Goal: Information Seeking & Learning: Find specific fact

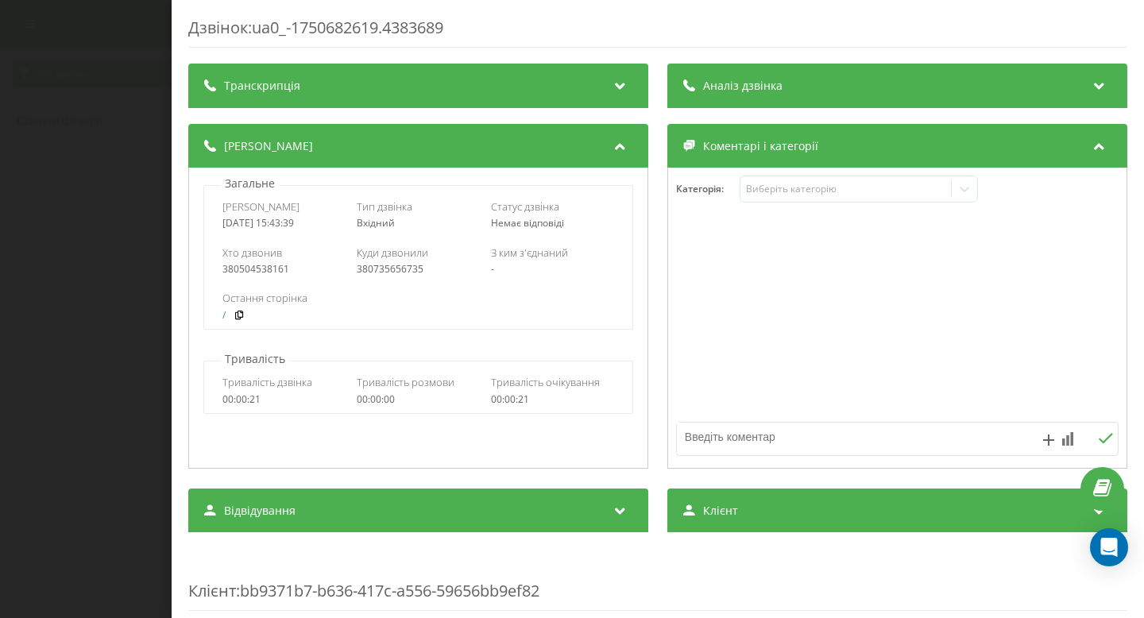
click at [112, 287] on div "Дзвінок : ua0_-1750682619.4383689 Транскрипція Для AI-аналізу майбутніх дзвінкі…" at bounding box center [572, 309] width 1144 height 618
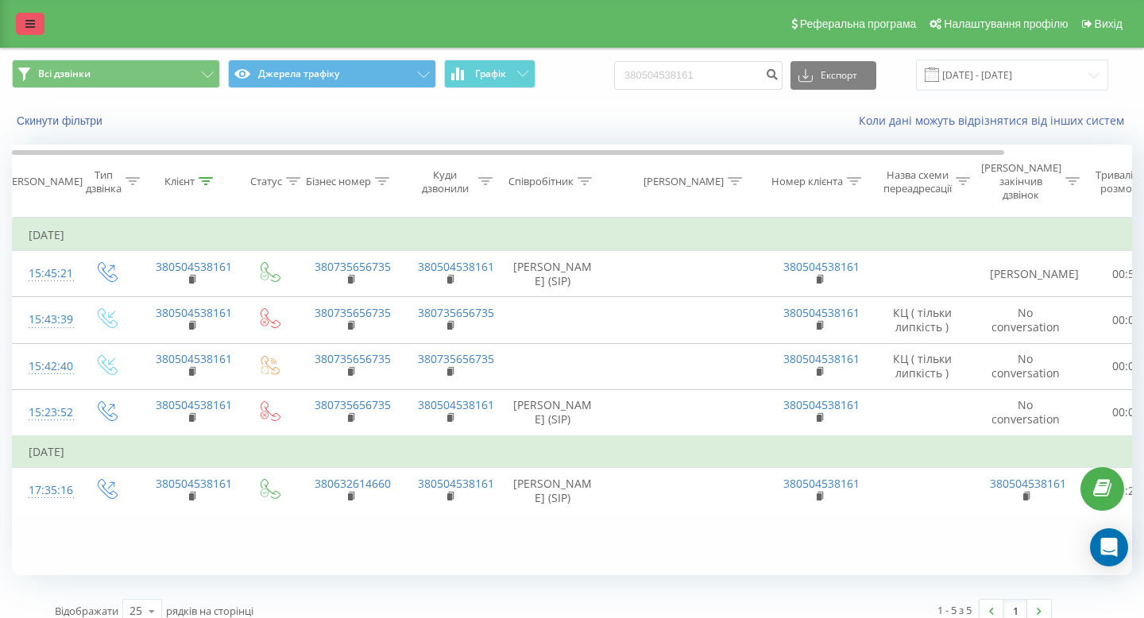
click at [37, 34] on link at bounding box center [30, 24] width 29 height 22
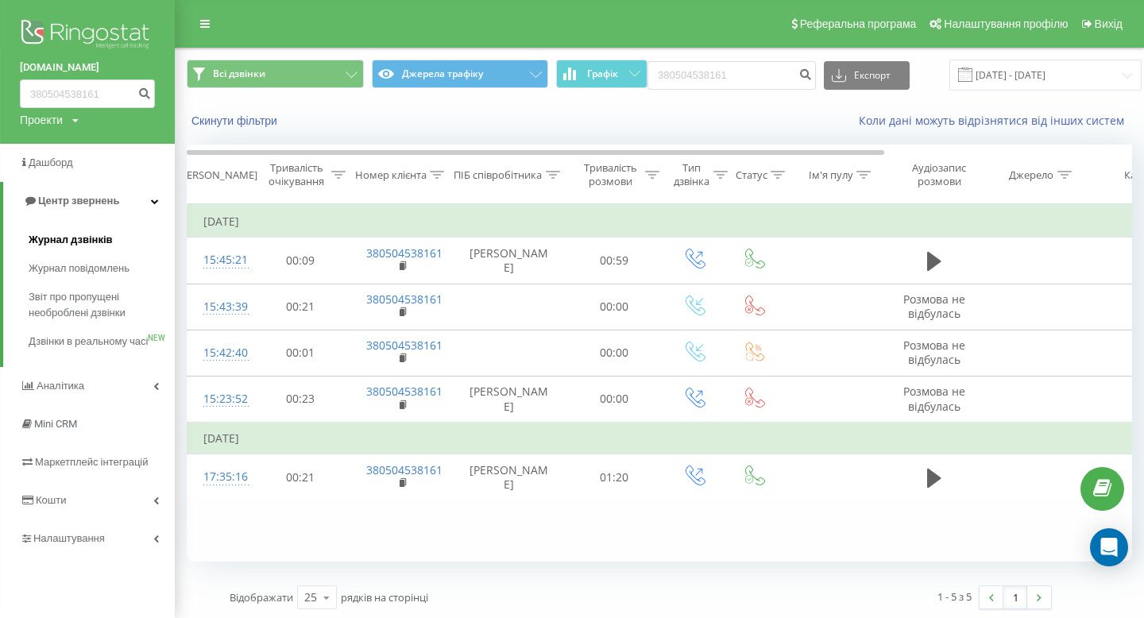
click at [102, 237] on span "Журнал дзвінків" at bounding box center [71, 240] width 84 height 16
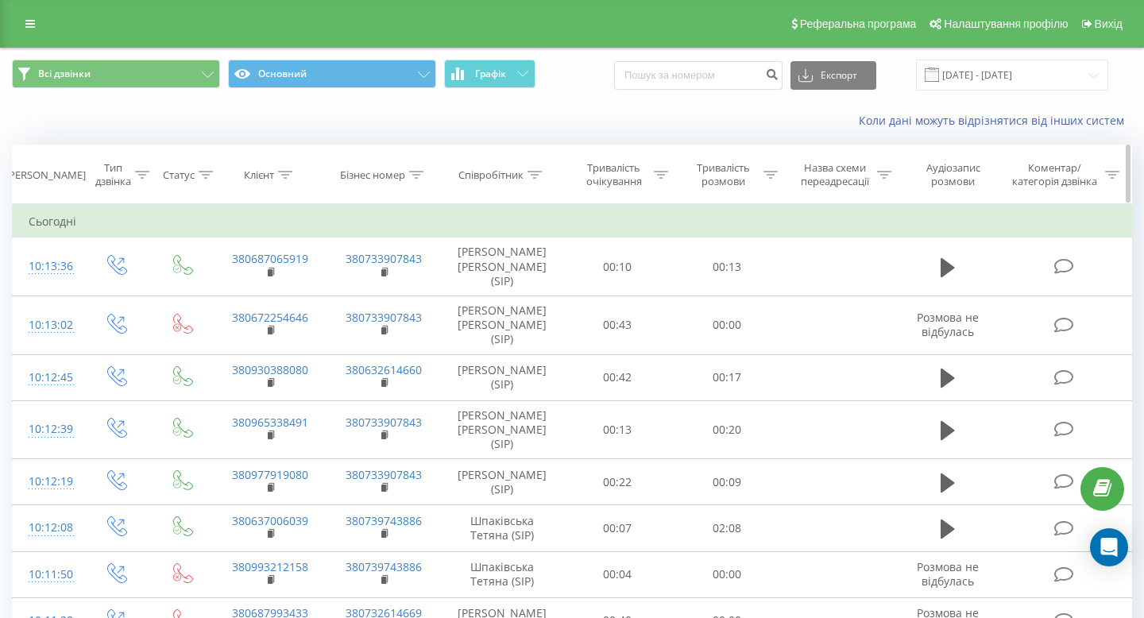
click at [541, 173] on icon at bounding box center [534, 175] width 14 height 8
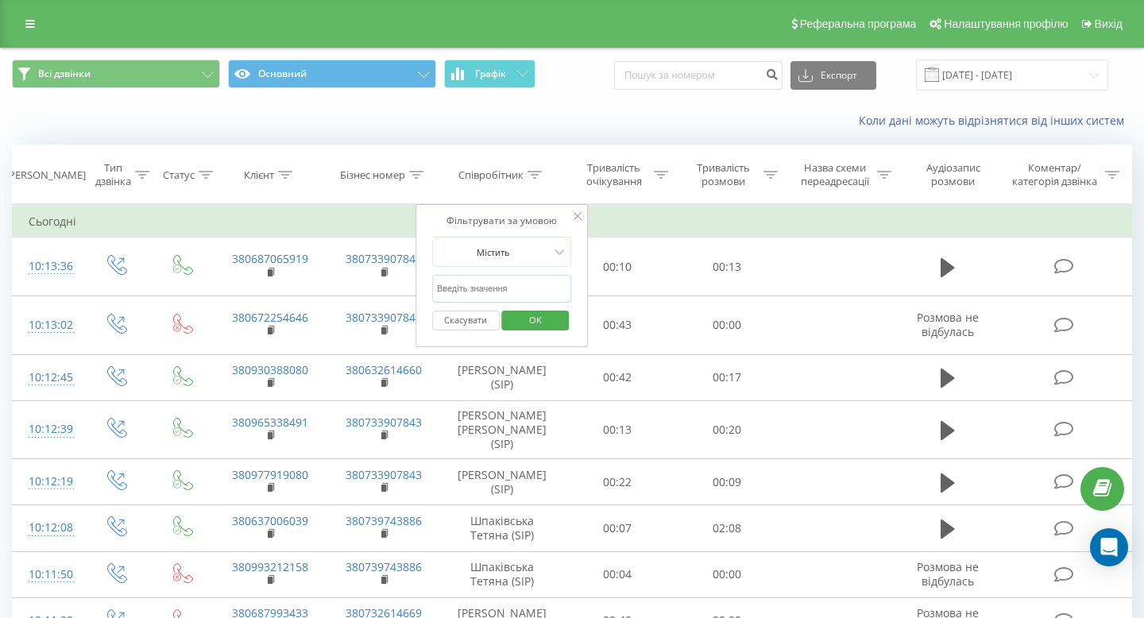
click at [491, 282] on input "text" at bounding box center [502, 289] width 140 height 28
type input "[PERSON_NAME]"
click button "OK" at bounding box center [536, 321] width 68 height 20
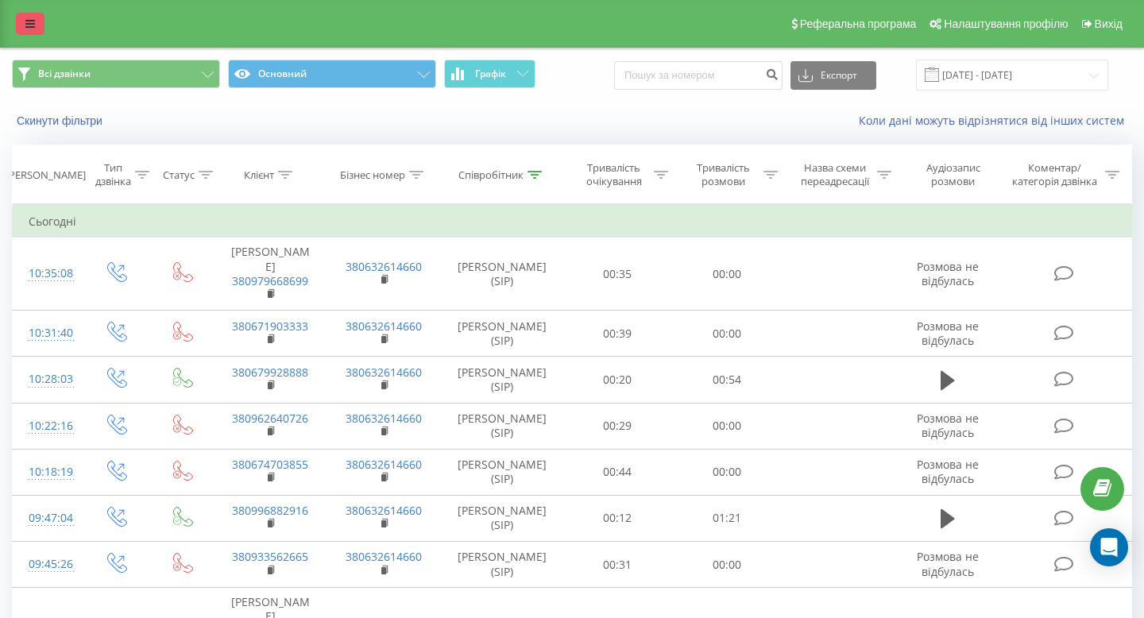
click at [29, 16] on link at bounding box center [30, 24] width 29 height 22
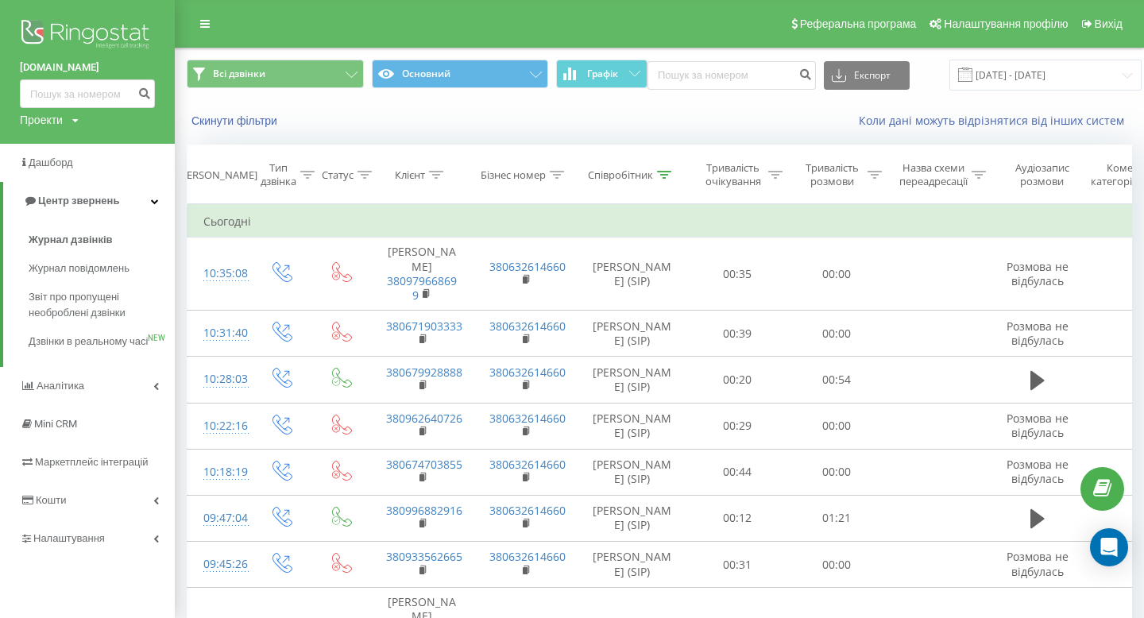
click at [56, 29] on img at bounding box center [87, 36] width 135 height 40
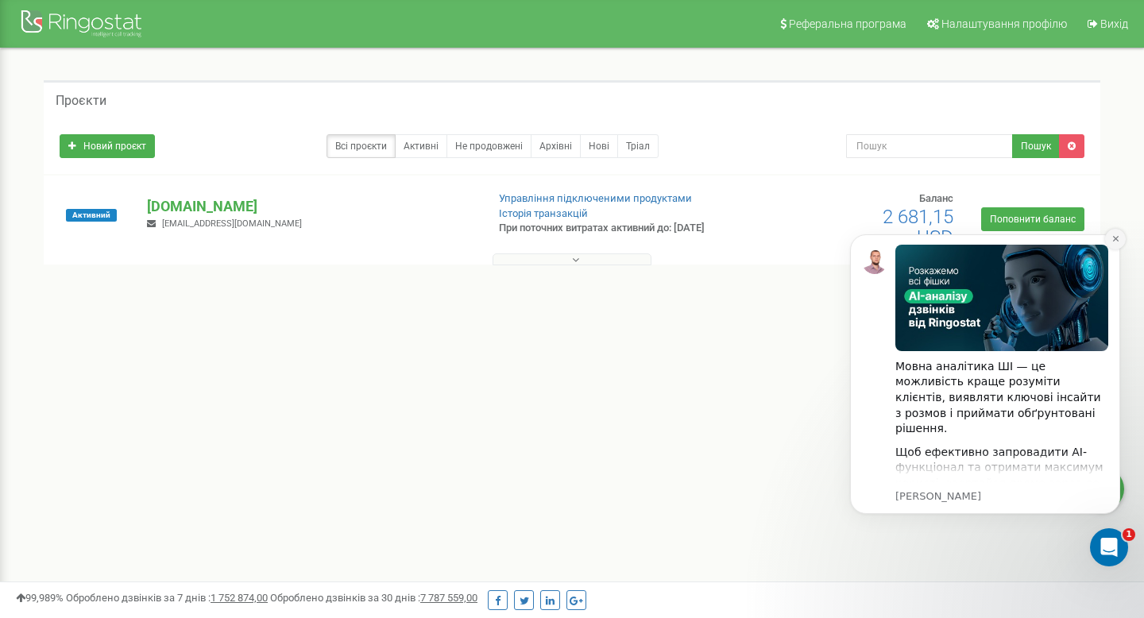
click at [1118, 243] on icon "Dismiss notification" at bounding box center [1115, 238] width 9 height 9
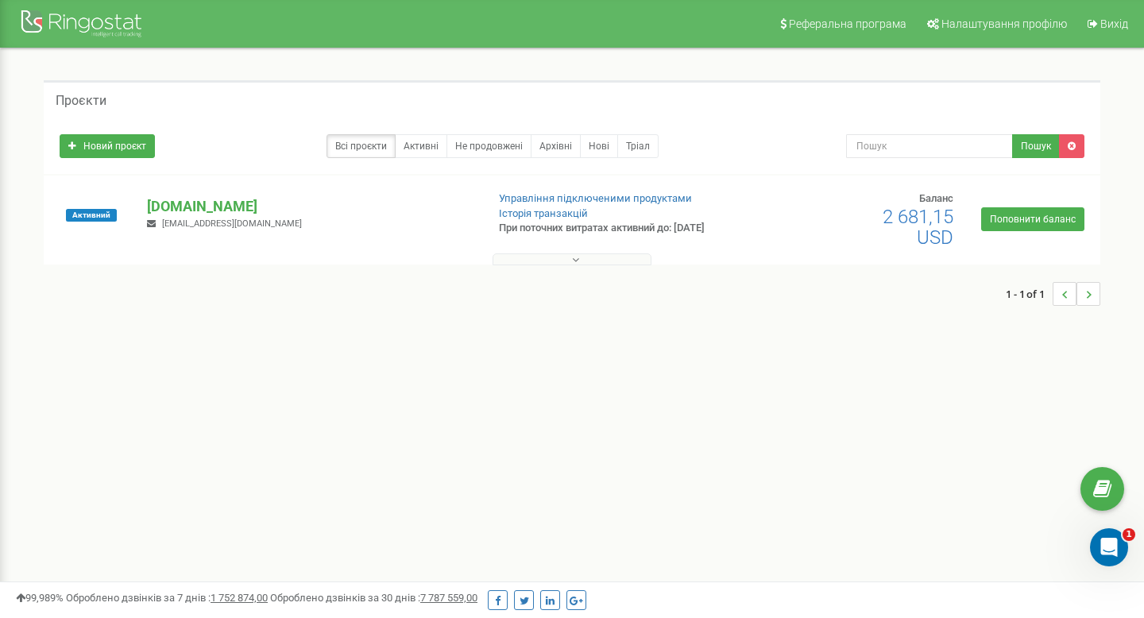
click at [577, 258] on icon at bounding box center [575, 259] width 7 height 11
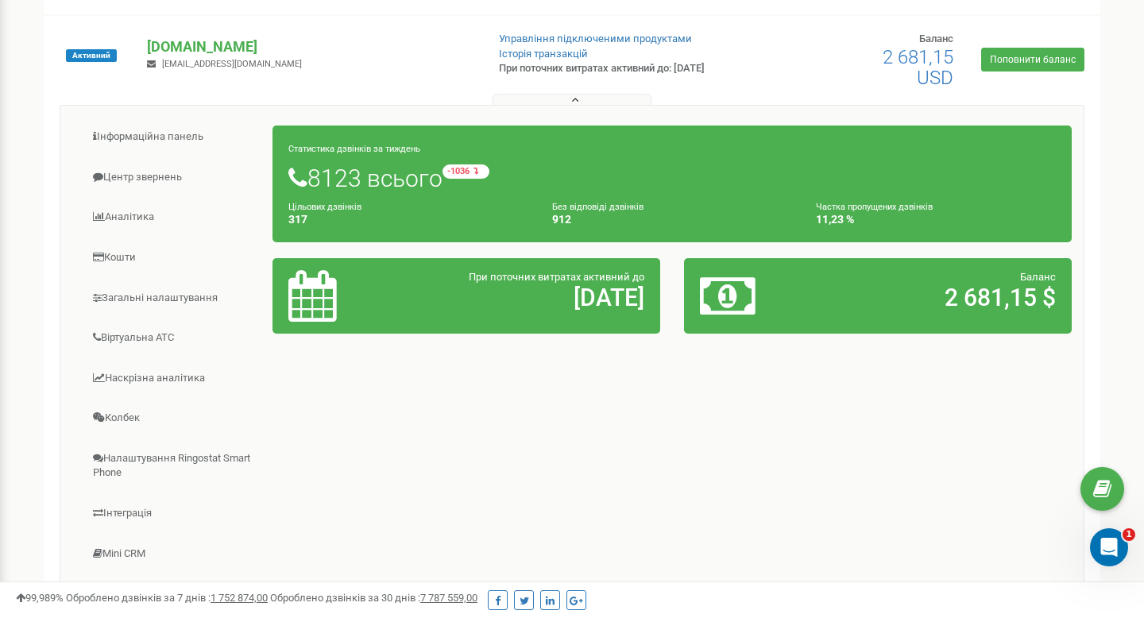
scroll to position [161, 0]
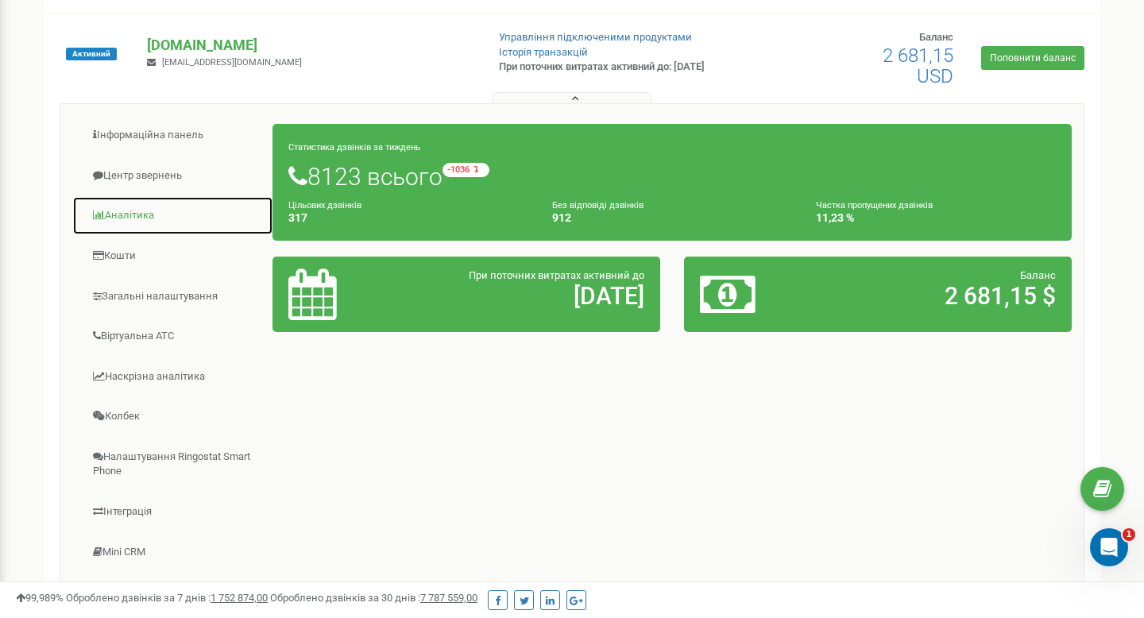
click at [133, 213] on link "Аналiтика" at bounding box center [172, 215] width 201 height 39
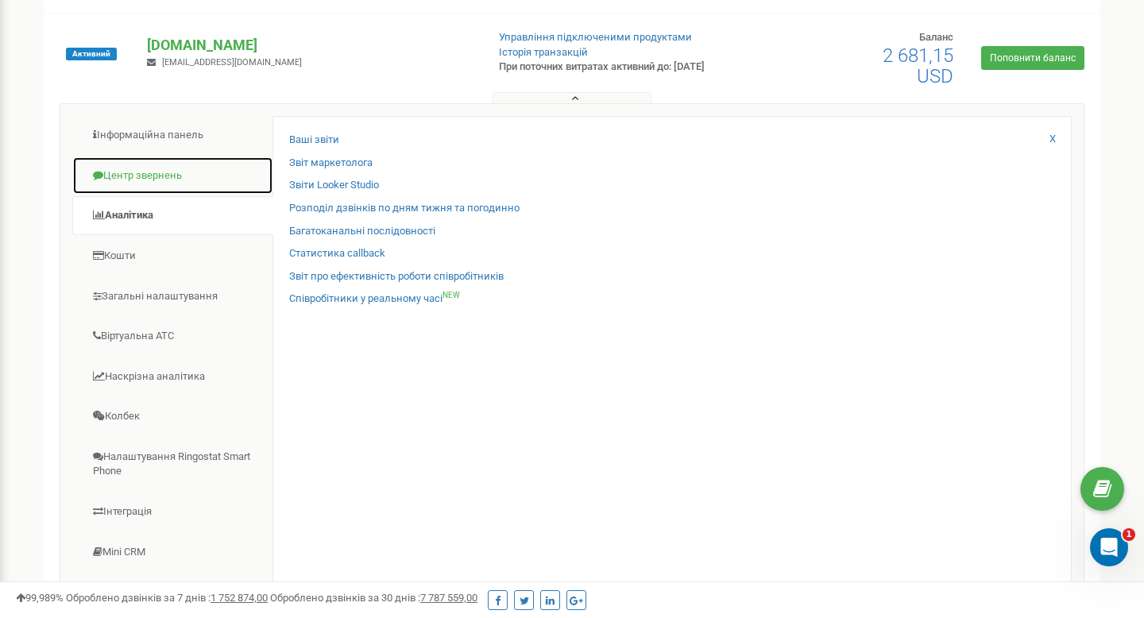
click at [138, 179] on link "Центр звернень" at bounding box center [172, 175] width 201 height 39
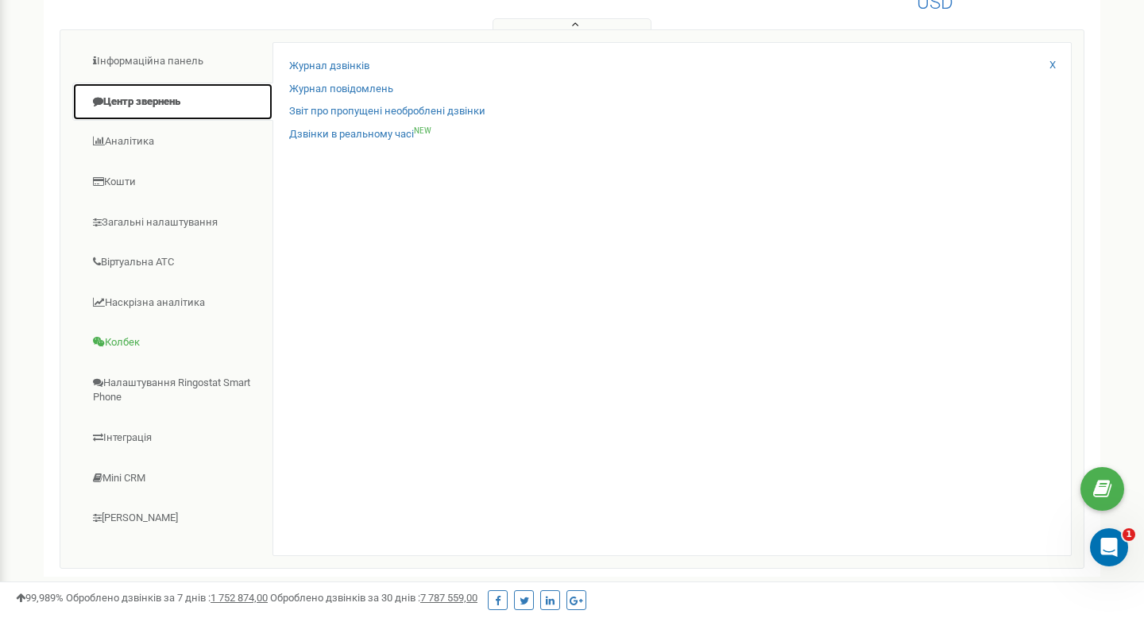
scroll to position [245, 0]
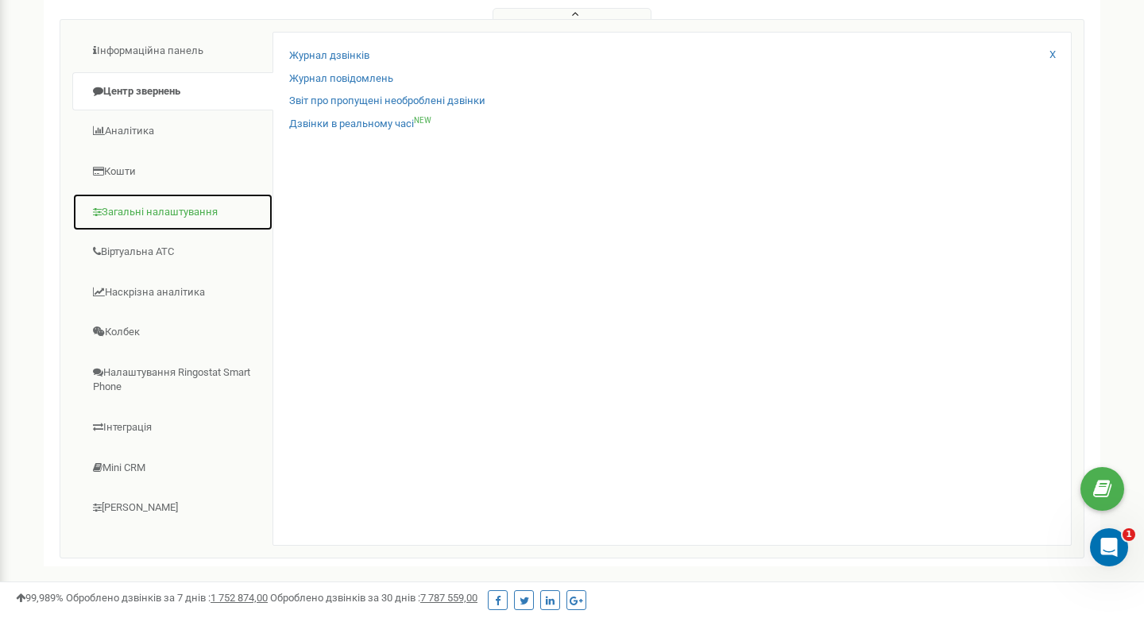
click at [174, 209] on link "Загальні налаштування" at bounding box center [172, 212] width 201 height 39
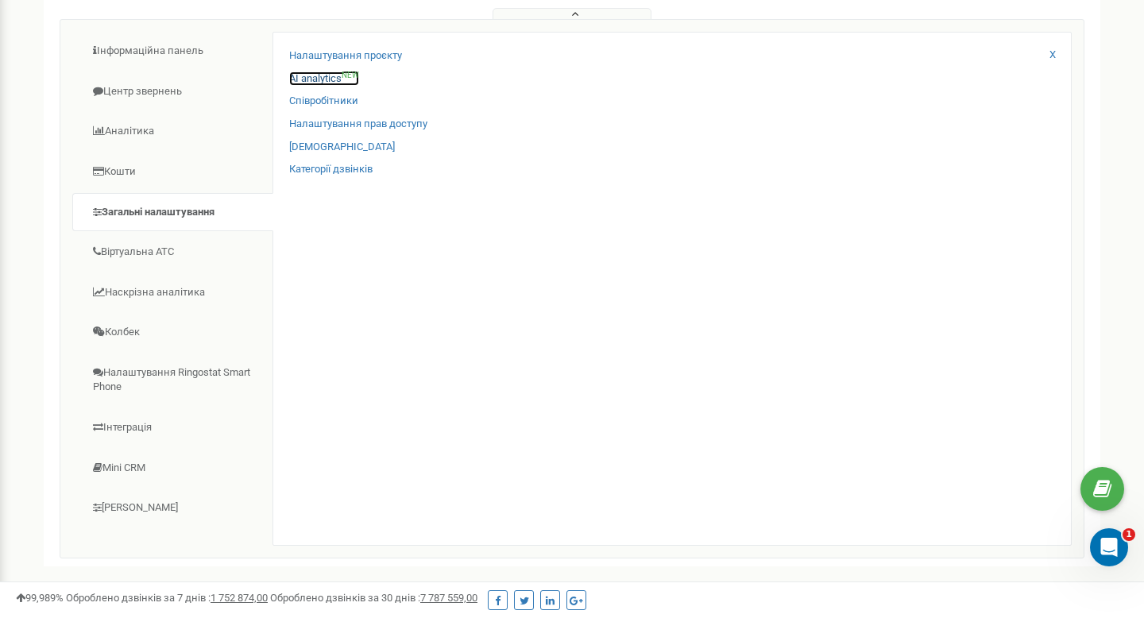
click at [326, 77] on link "AI analytics NEW" at bounding box center [324, 78] width 70 height 15
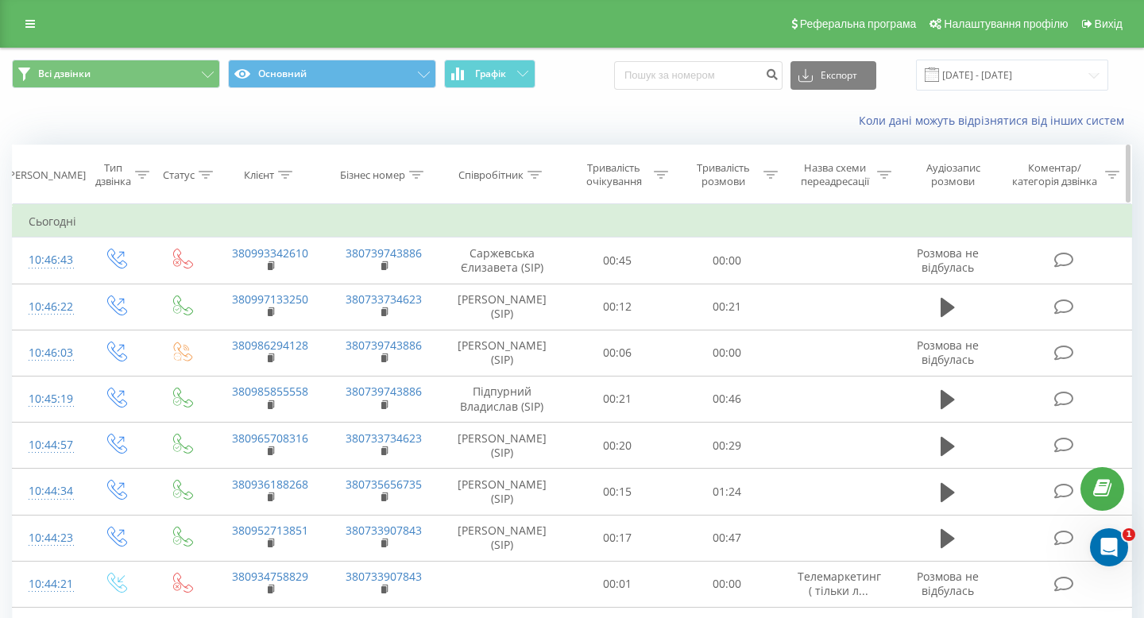
click at [540, 177] on icon at bounding box center [534, 175] width 14 height 8
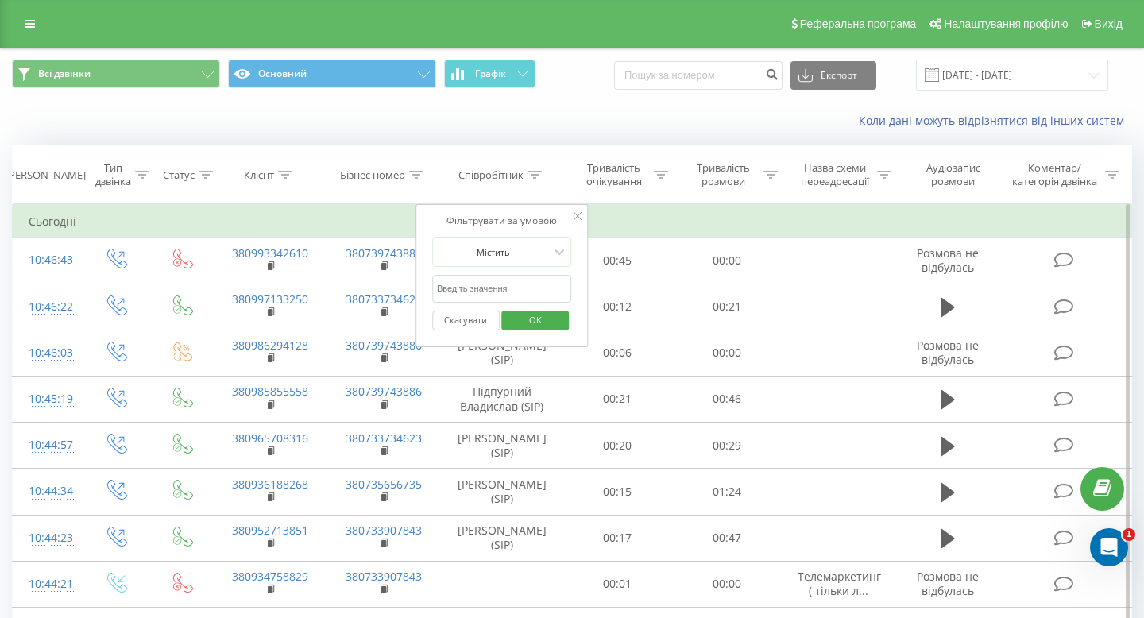
click at [467, 291] on input "text" at bounding box center [502, 289] width 140 height 28
click at [518, 321] on span "OK" at bounding box center [535, 319] width 44 height 25
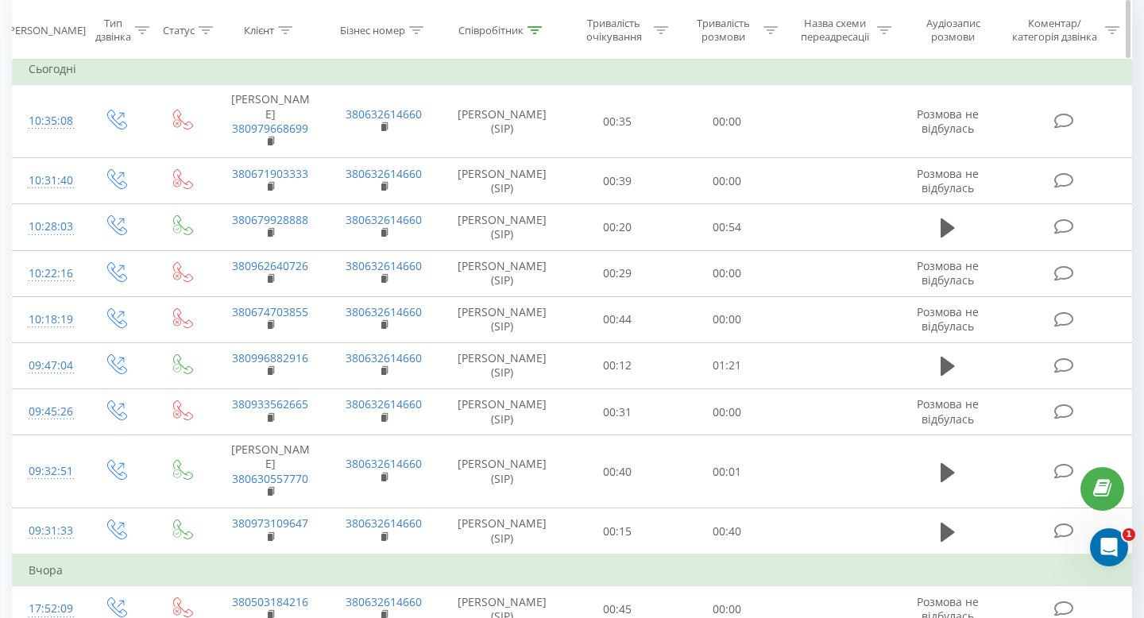
scroll to position [160, 0]
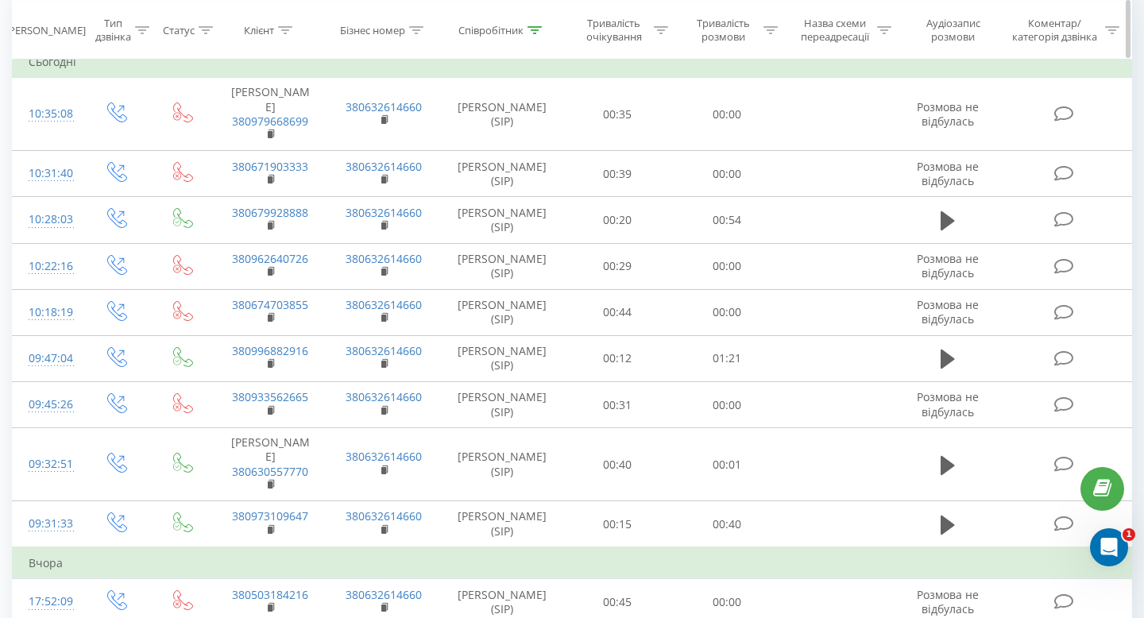
click at [542, 25] on div "Співробітник" at bounding box center [502, 30] width 122 height 14
click at [488, 137] on input "шилко" at bounding box center [502, 143] width 140 height 28
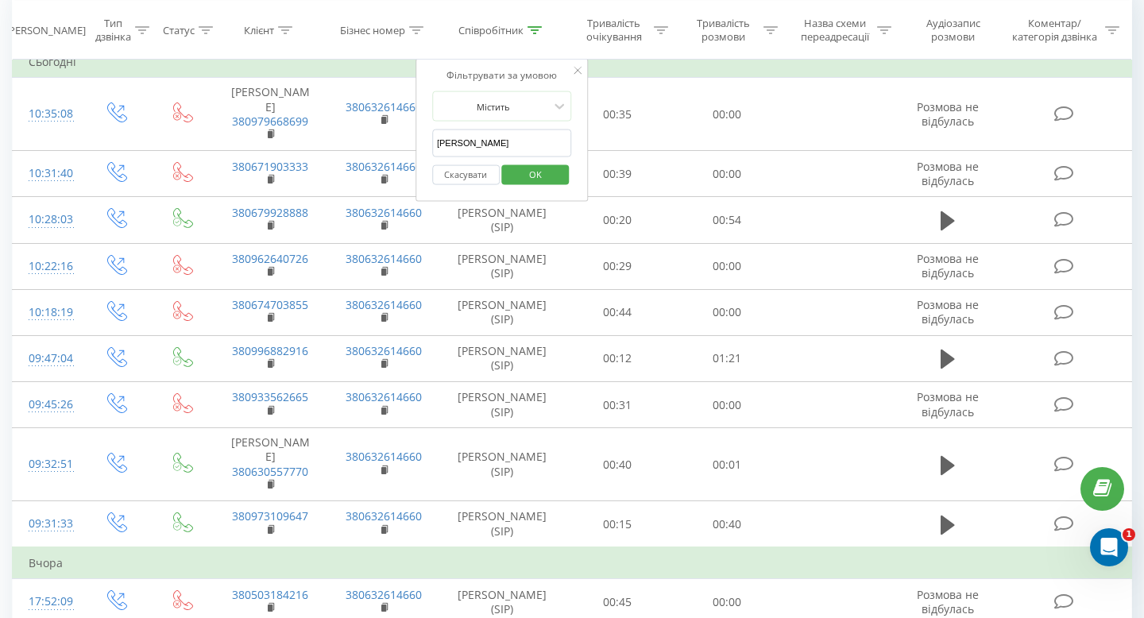
click at [538, 179] on span "OK" at bounding box center [535, 173] width 44 height 25
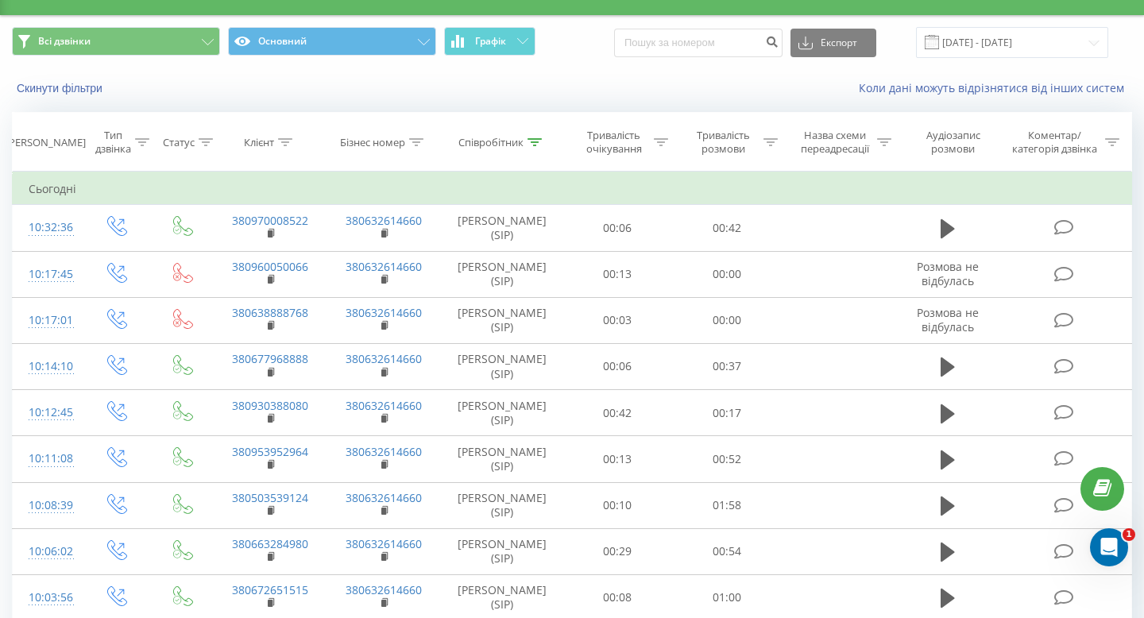
scroll to position [30, 0]
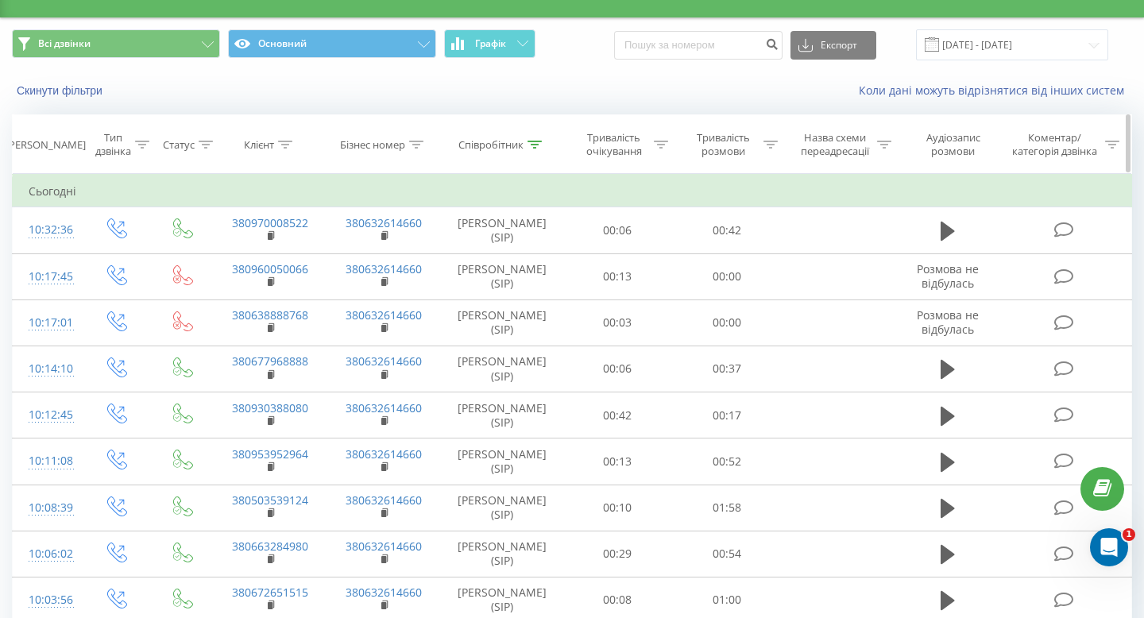
click at [534, 145] on icon at bounding box center [534, 145] width 14 height 8
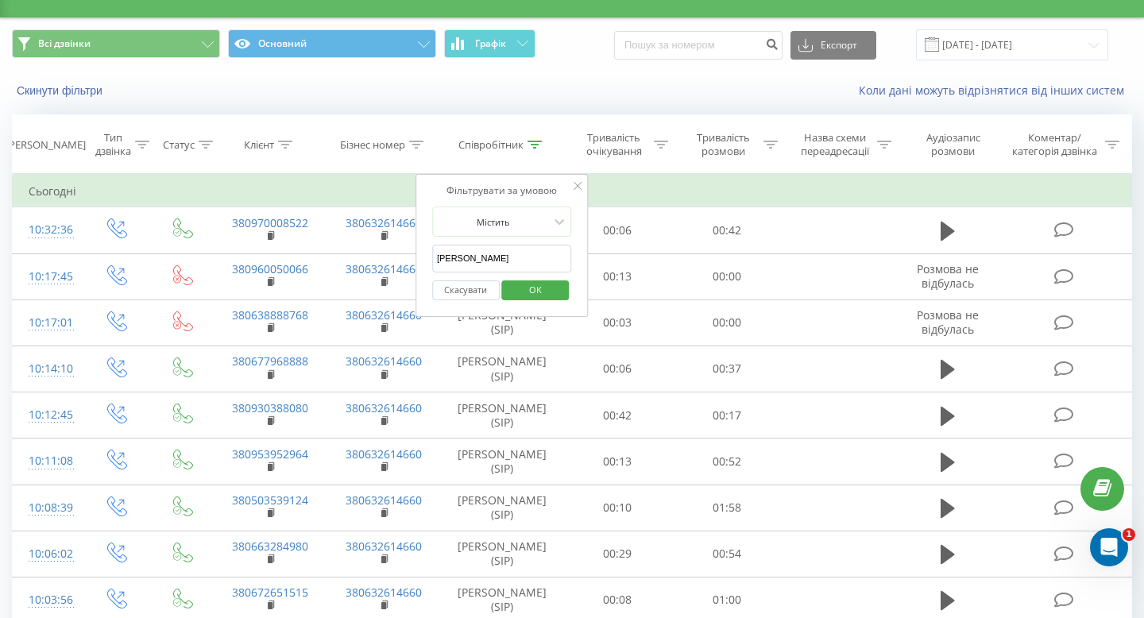
click at [495, 269] on input "ляшук" at bounding box center [502, 259] width 140 height 28
click at [494, 268] on input "ляшук" at bounding box center [502, 259] width 140 height 28
click button "OK" at bounding box center [536, 290] width 68 height 20
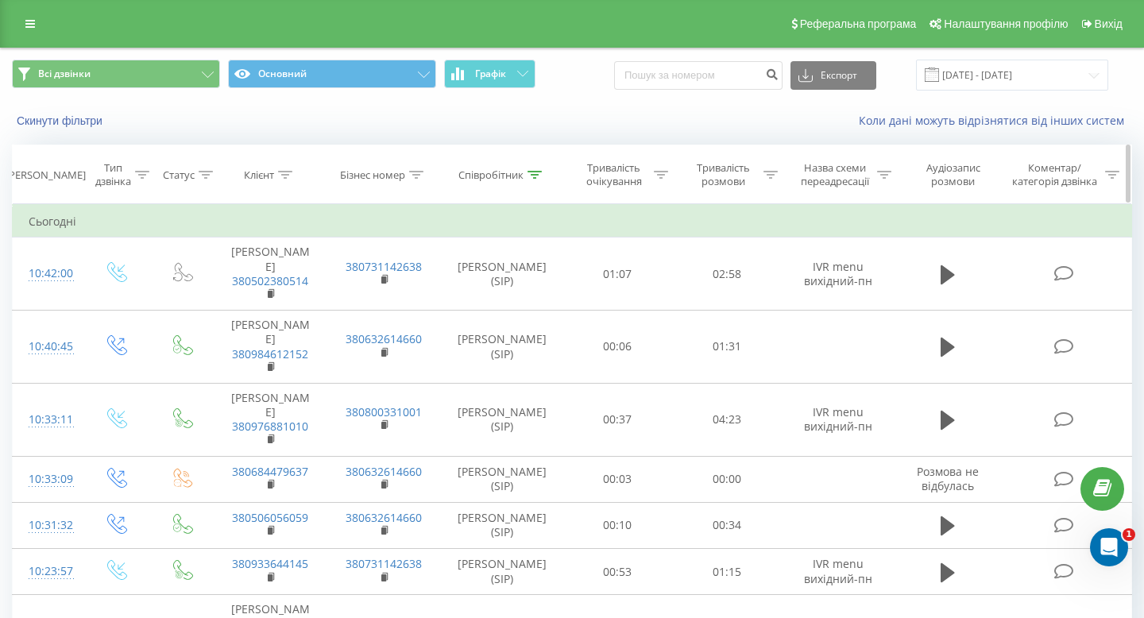
click at [535, 181] on th "Співробітник" at bounding box center [502, 174] width 122 height 59
click at [537, 174] on icon at bounding box center [534, 175] width 14 height 8
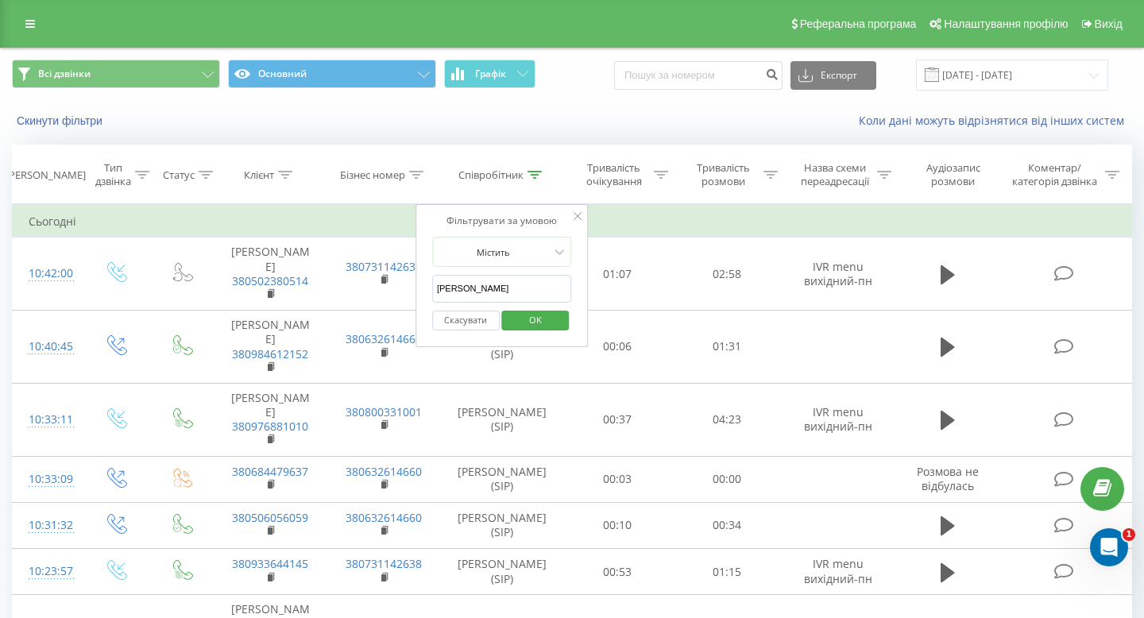
click at [484, 289] on input "мороз" at bounding box center [502, 289] width 140 height 28
type input "шилко"
click button "OK" at bounding box center [536, 321] width 68 height 20
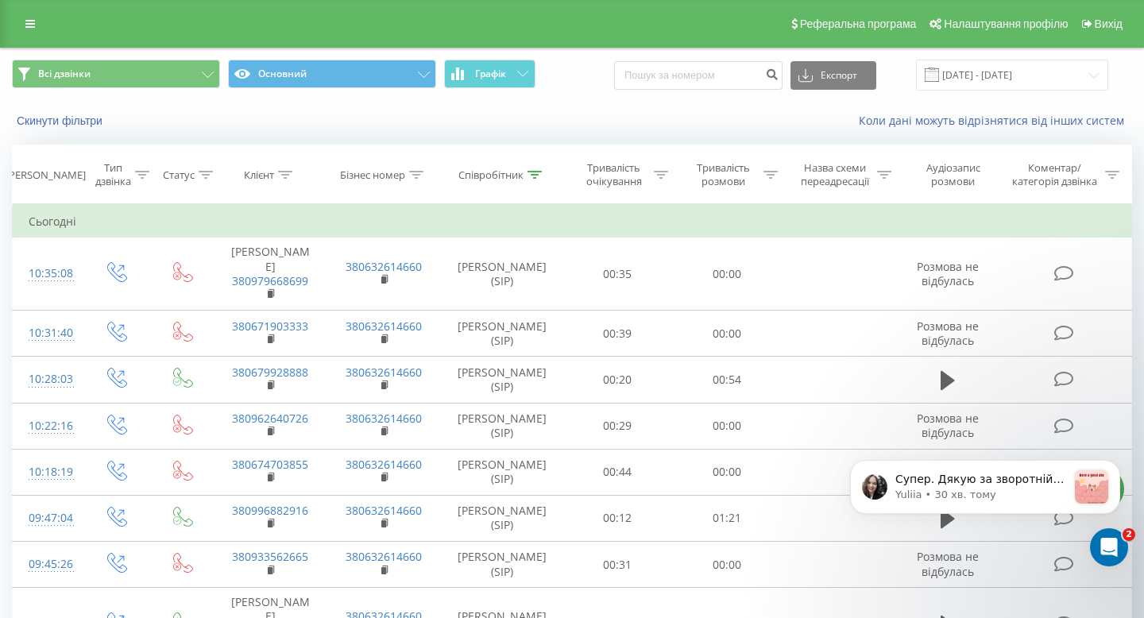
click at [11, 21] on div "Реферальна програма Налаштування профілю Вихід" at bounding box center [572, 24] width 1144 height 48
click at [20, 21] on link at bounding box center [30, 24] width 29 height 22
